Goal: Task Accomplishment & Management: Manage account settings

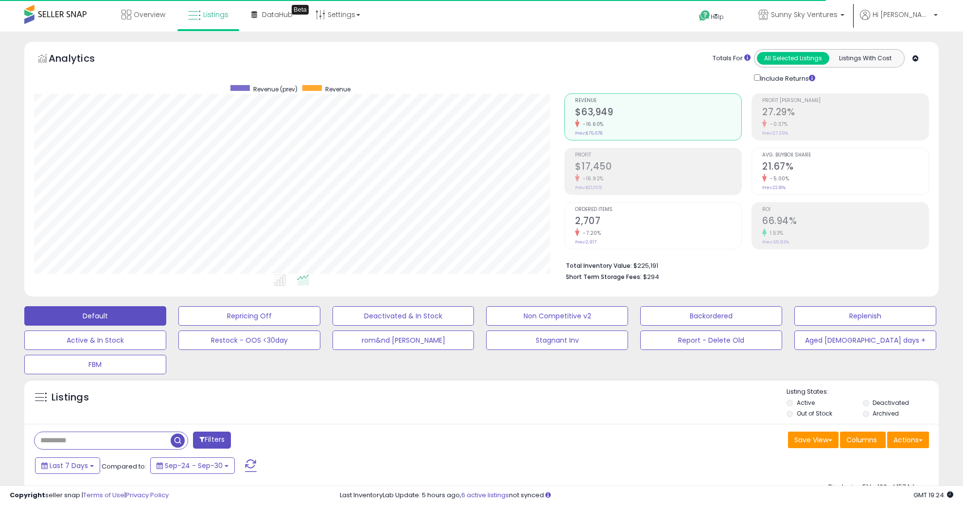
select select "**"
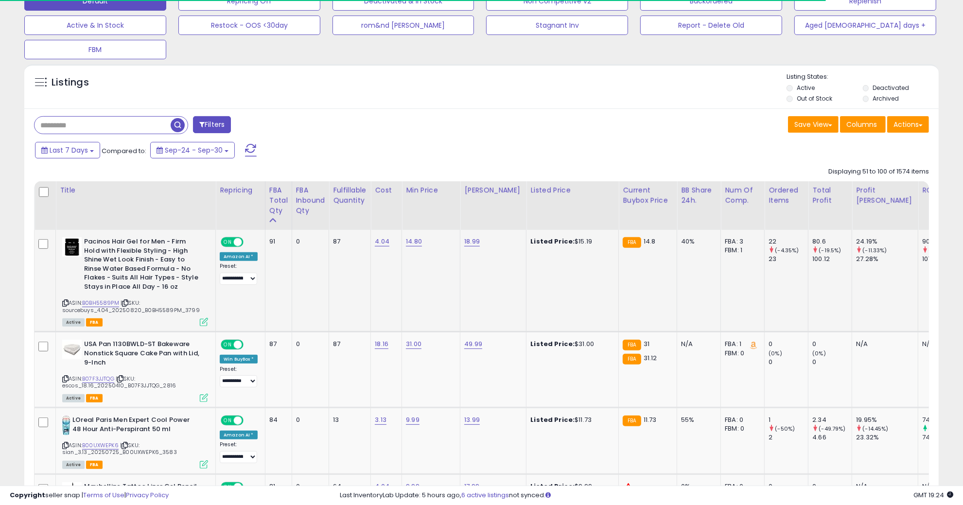
scroll to position [199, 530]
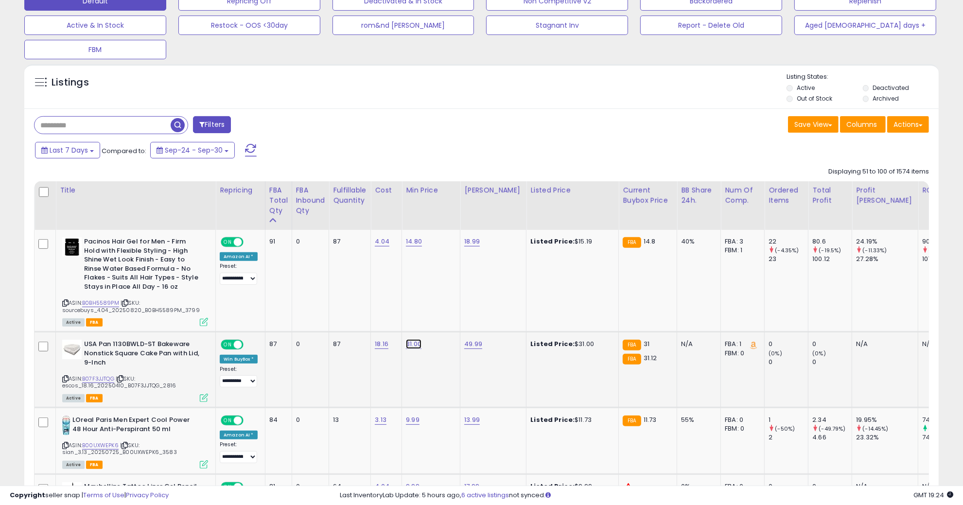
click at [411, 343] on link "31.00" at bounding box center [414, 344] width 16 height 10
drag, startPoint x: 411, startPoint y: 321, endPoint x: 292, endPoint y: 322, distance: 119.0
type input "**"
click button "submit" at bounding box center [439, 320] width 17 height 15
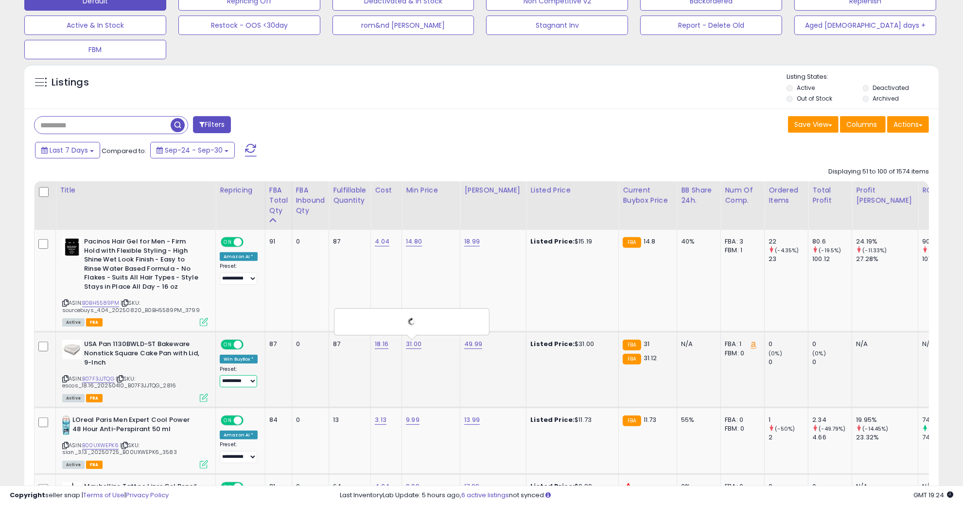
click at [231, 384] on select "**********" at bounding box center [238, 381] width 37 height 12
select select "**********"
click at [220, 375] on select "**********" at bounding box center [238, 381] width 37 height 12
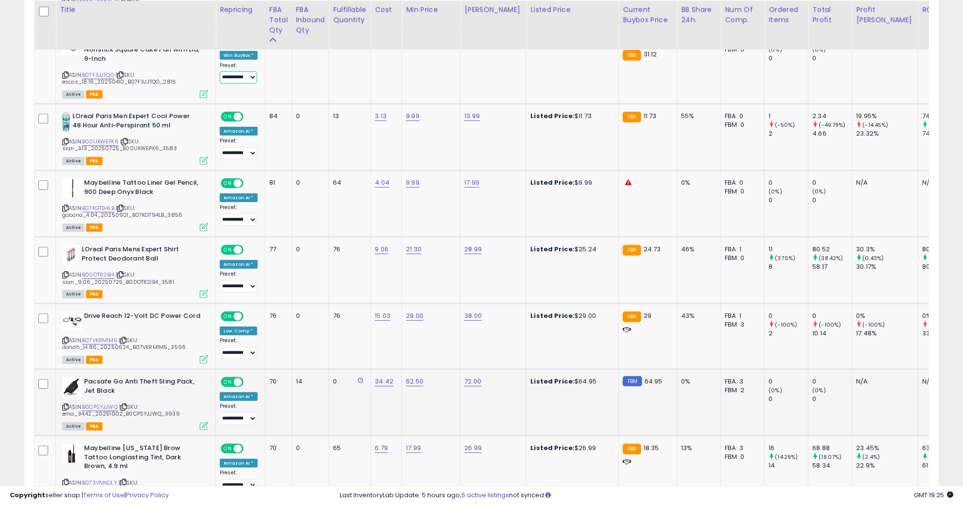
scroll to position [679, 0]
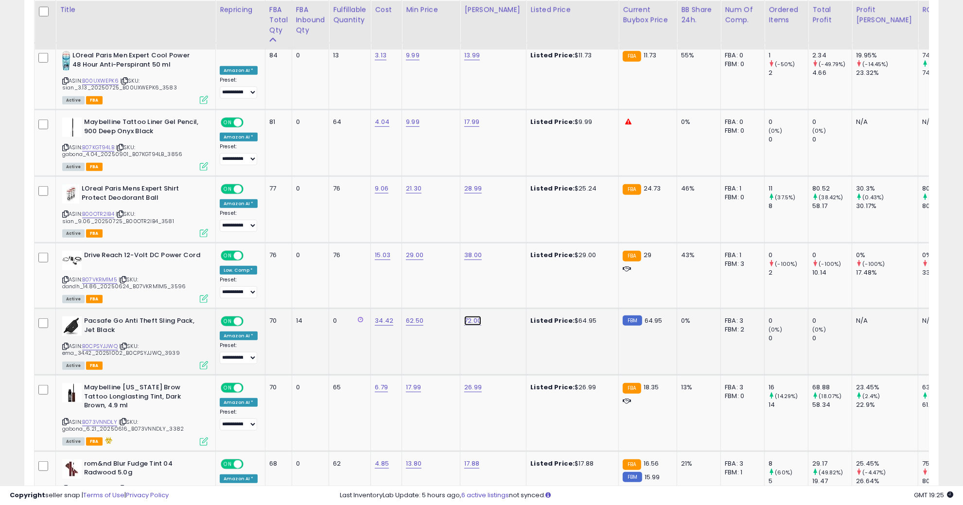
click at [470, 317] on link "72.00" at bounding box center [472, 321] width 17 height 10
type input "**"
click button "submit" at bounding box center [498, 296] width 17 height 15
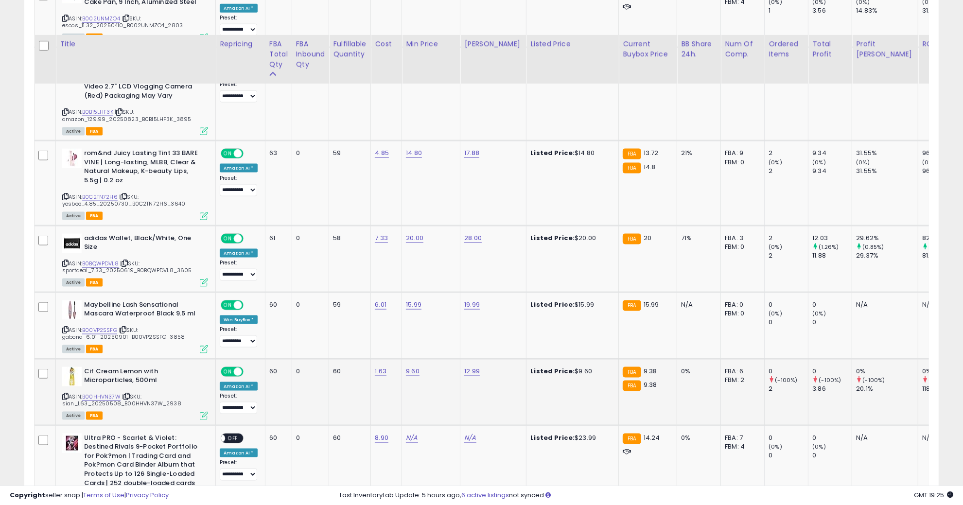
scroll to position [1469, 0]
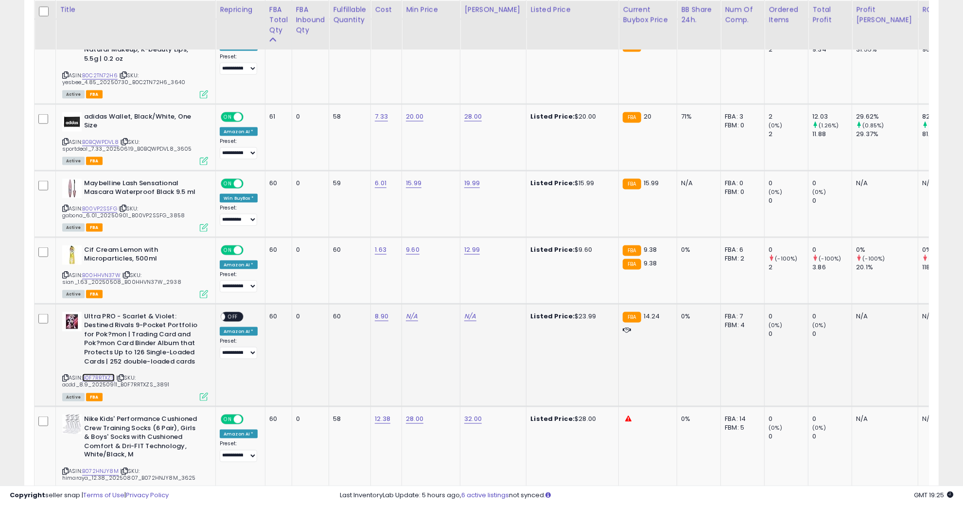
click at [102, 374] on link "B0F7RRTXZS" at bounding box center [98, 378] width 33 height 8
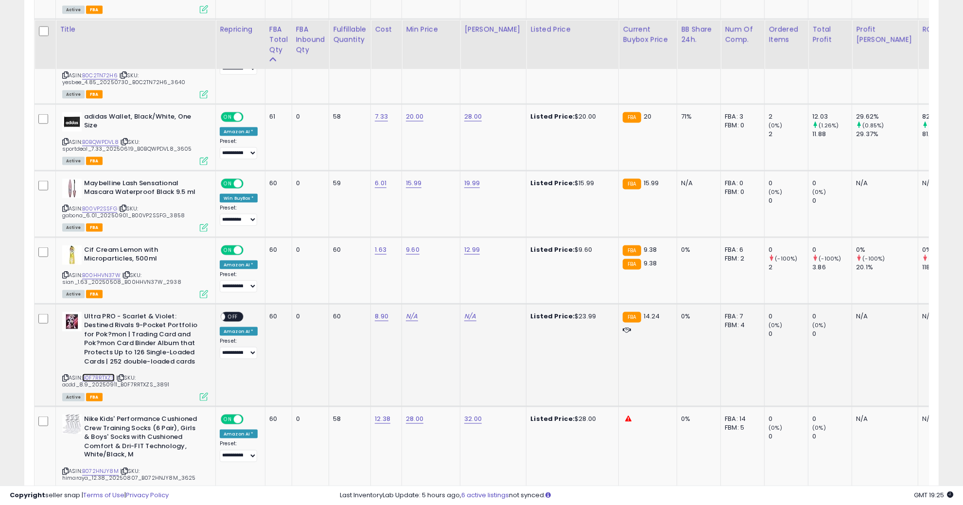
scroll to position [1651, 0]
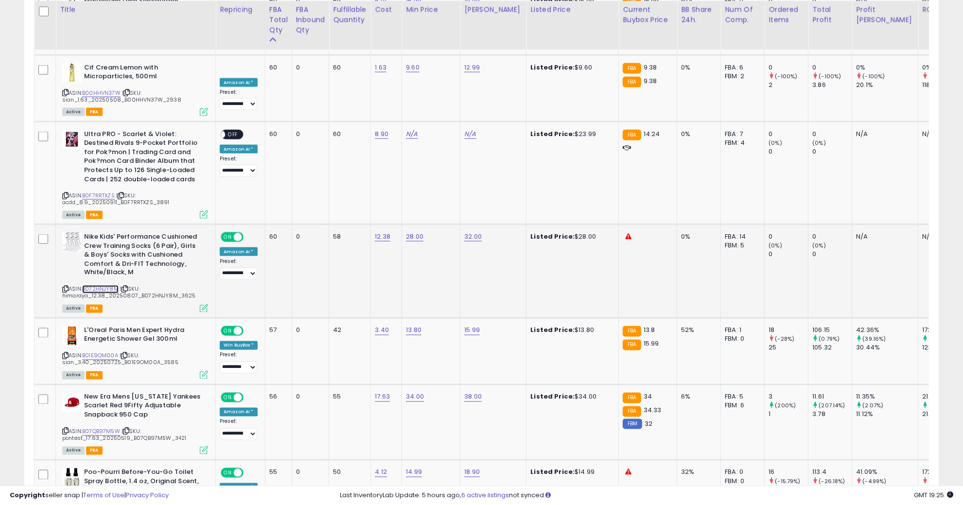
click at [105, 285] on link "B072HNJY8M" at bounding box center [100, 289] width 36 height 8
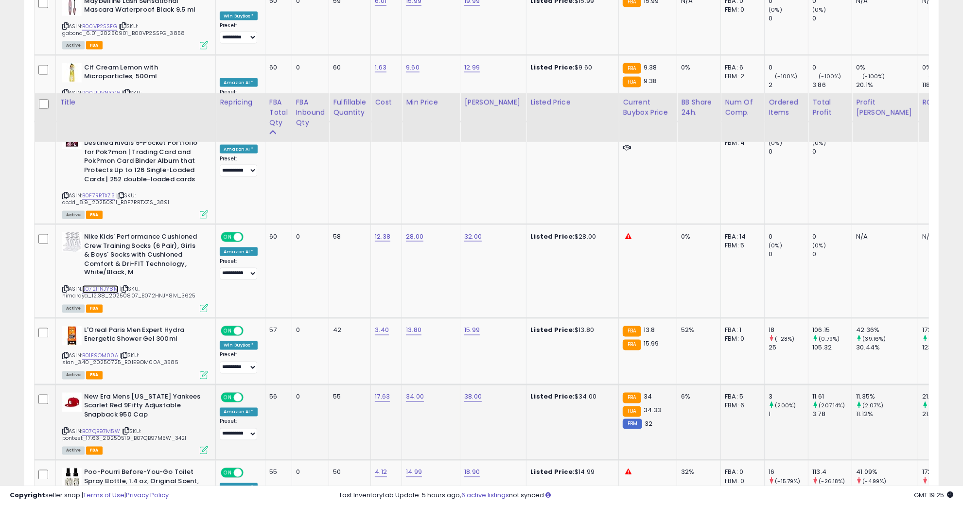
scroll to position [1772, 0]
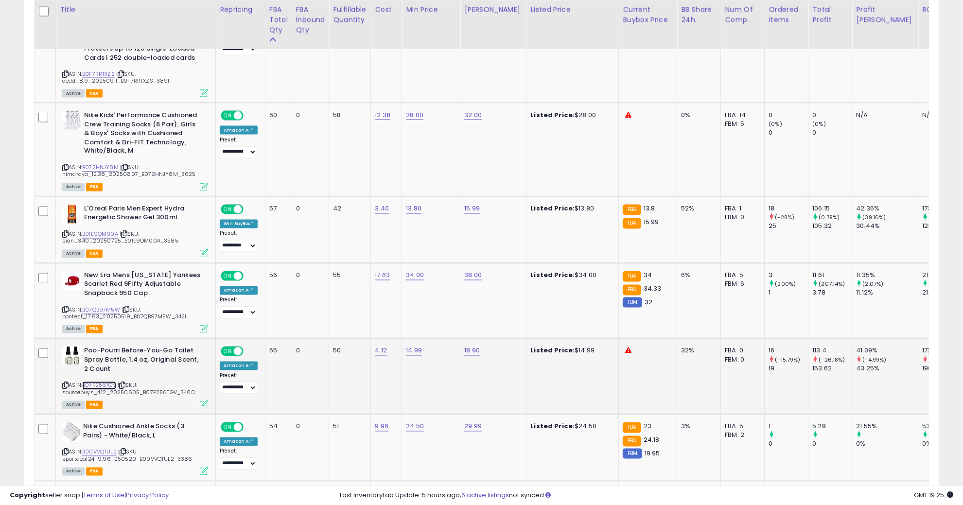
click at [102, 381] on link "B07F256TGV" at bounding box center [99, 385] width 34 height 8
click at [416, 346] on link "14.99" at bounding box center [414, 351] width 16 height 10
drag, startPoint x: 398, startPoint y: 312, endPoint x: 288, endPoint y: 309, distance: 110.8
type input "*****"
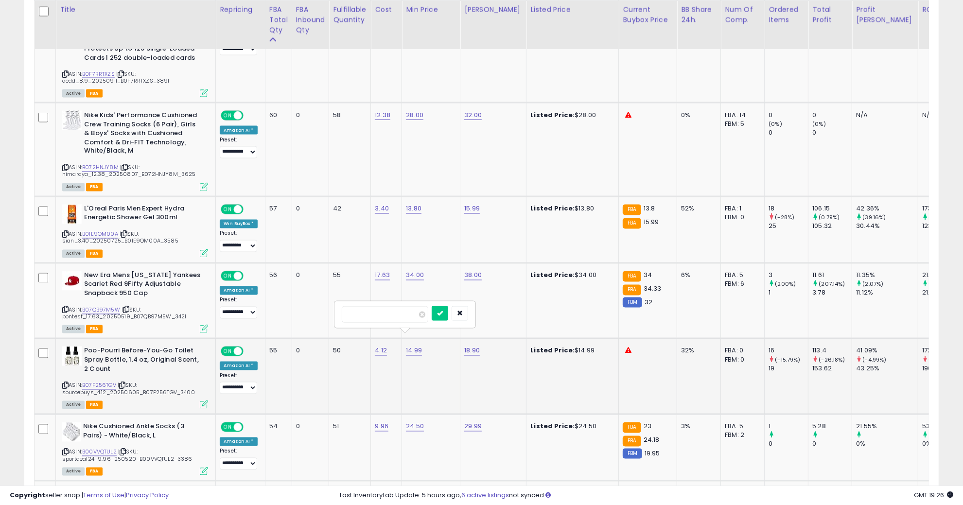
click button "submit" at bounding box center [439, 313] width 17 height 15
click at [473, 346] on link "18.90" at bounding box center [472, 351] width 16 height 10
drag, startPoint x: 456, startPoint y: 311, endPoint x: 358, endPoint y: 304, distance: 98.9
type input "*****"
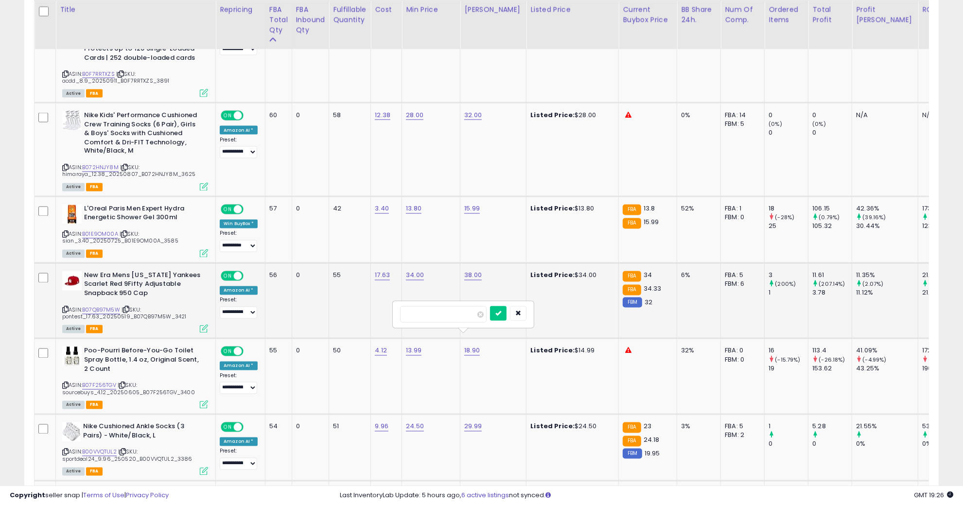
click button "submit" at bounding box center [498, 313] width 17 height 15
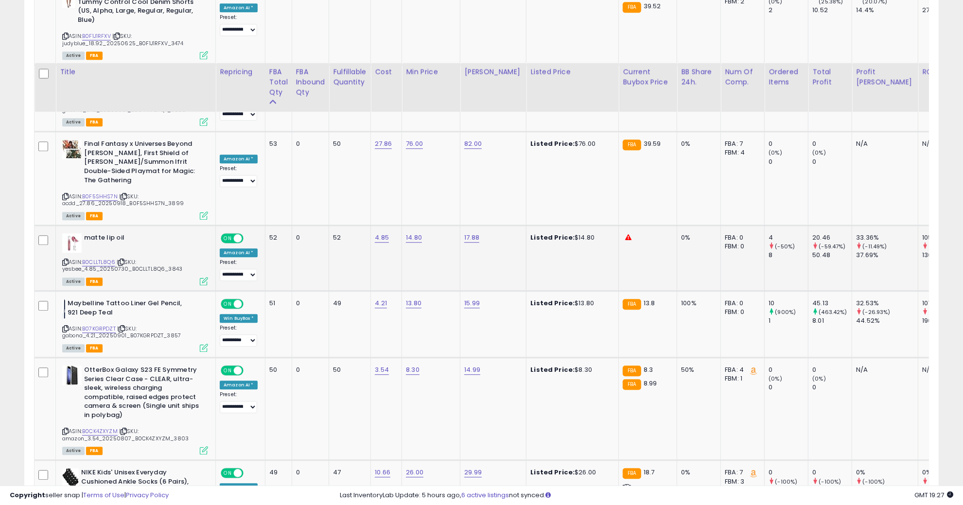
scroll to position [2562, 0]
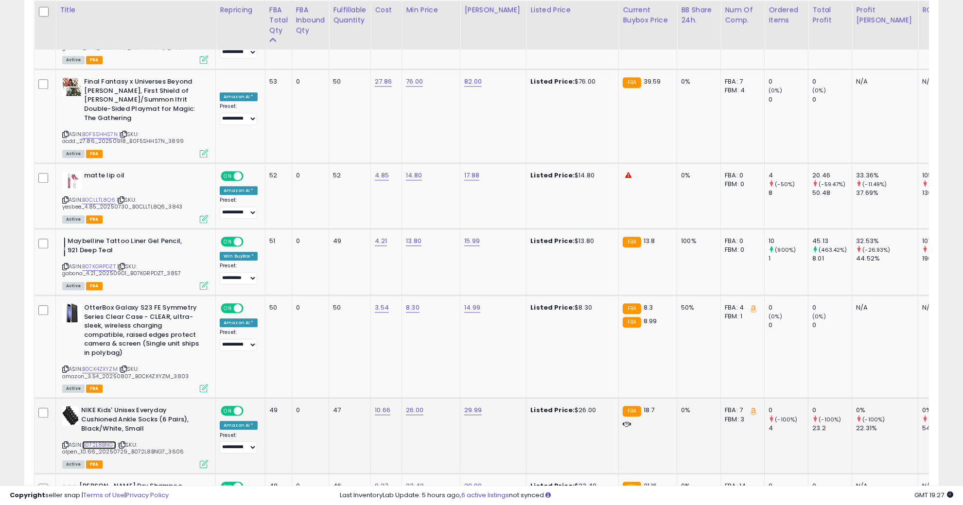
click at [106, 441] on link "B072L8BNG7" at bounding box center [99, 445] width 34 height 8
click at [105, 365] on link "B0CK4ZXYZM" at bounding box center [99, 369] width 35 height 8
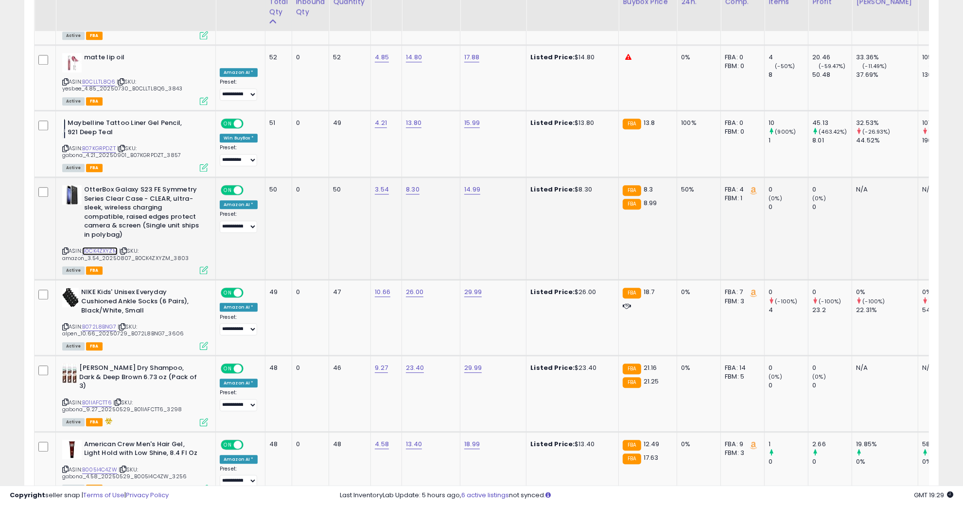
scroll to position [2683, 0]
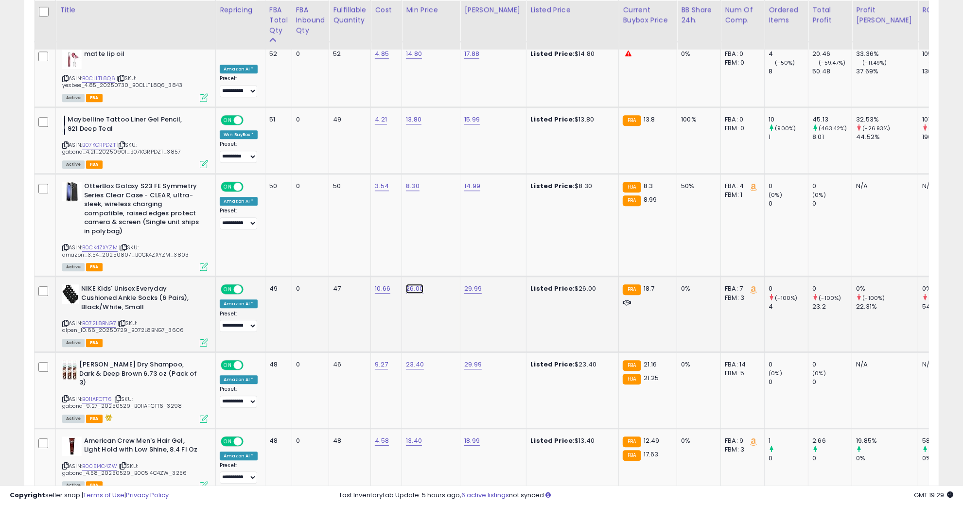
click at [415, 284] on link "26.00" at bounding box center [414, 289] width 17 height 10
click at [469, 214] on button "button" at bounding box center [460, 221] width 17 height 15
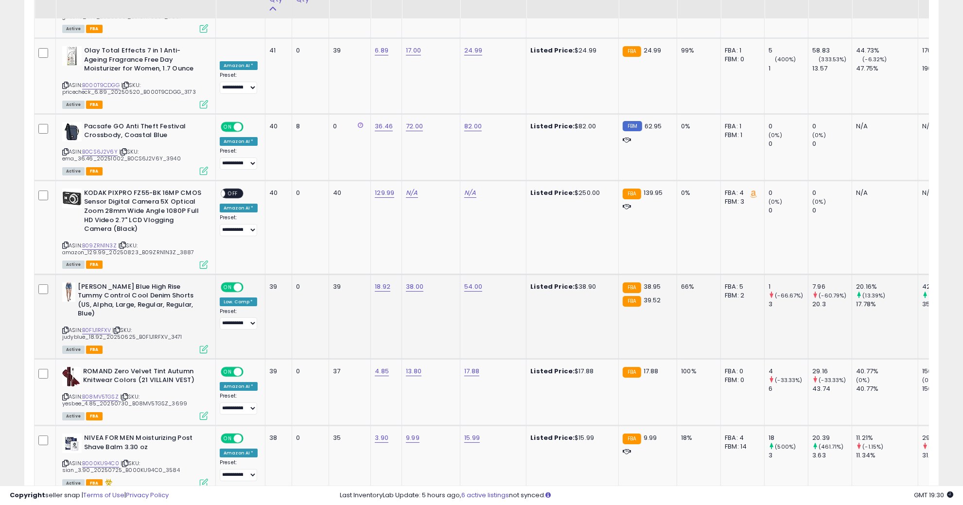
scroll to position [3822, 0]
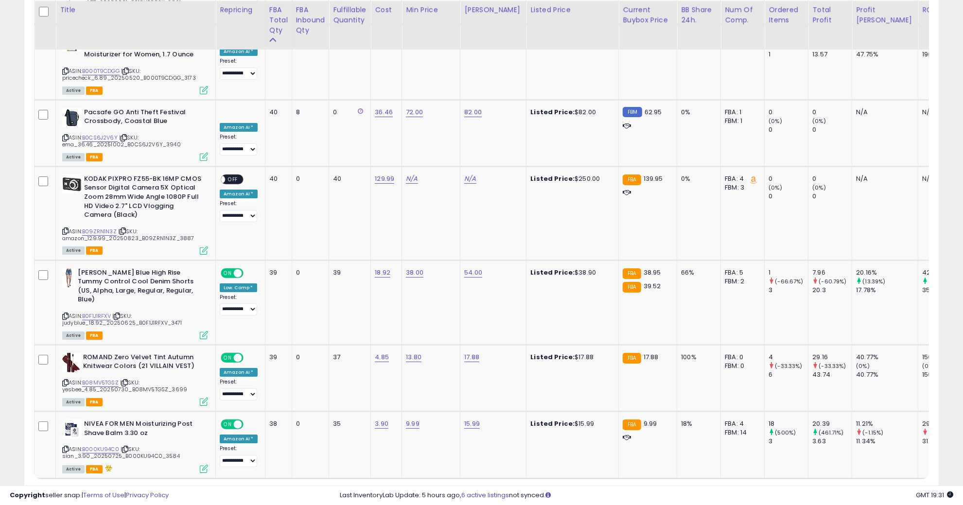
drag, startPoint x: 865, startPoint y: 439, endPoint x: 856, endPoint y: 435, distance: 10.3
click at [865, 489] on link "4" at bounding box center [869, 497] width 17 height 17
click at [864, 489] on link "4" at bounding box center [869, 497] width 17 height 17
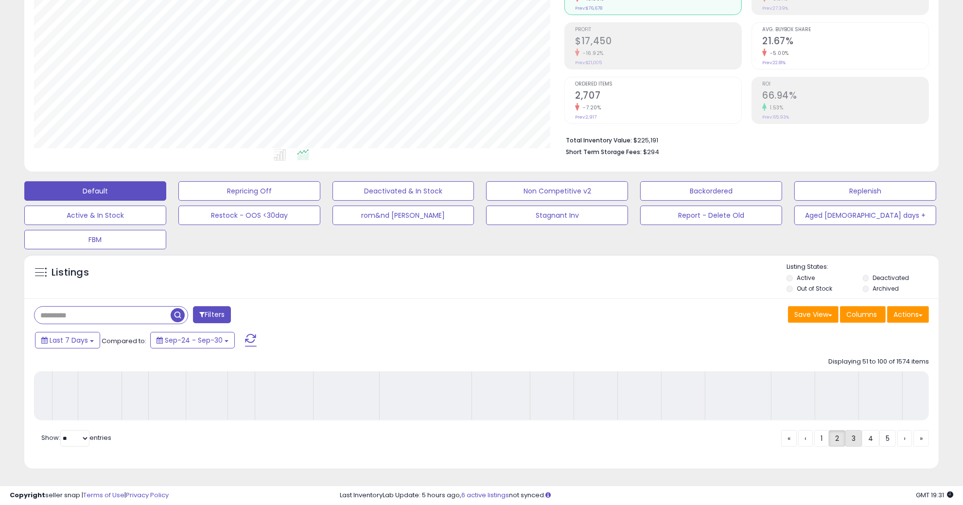
scroll to position [133, 0]
click at [856, 435] on link "3" at bounding box center [853, 438] width 17 height 17
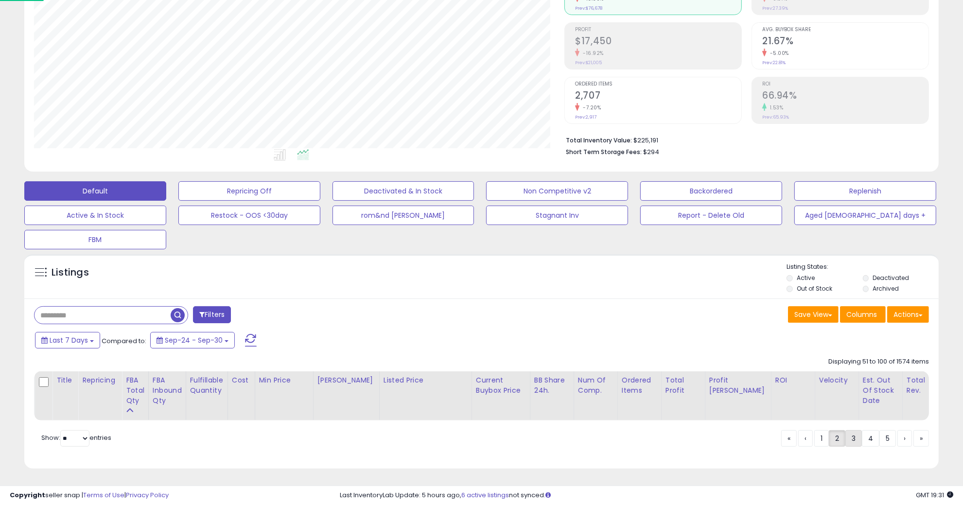
click at [856, 435] on link "3" at bounding box center [853, 438] width 17 height 17
click at [856, 436] on link "3" at bounding box center [853, 438] width 17 height 17
click at [856, 437] on link "3" at bounding box center [853, 438] width 17 height 17
